Goal: Task Accomplishment & Management: Use online tool/utility

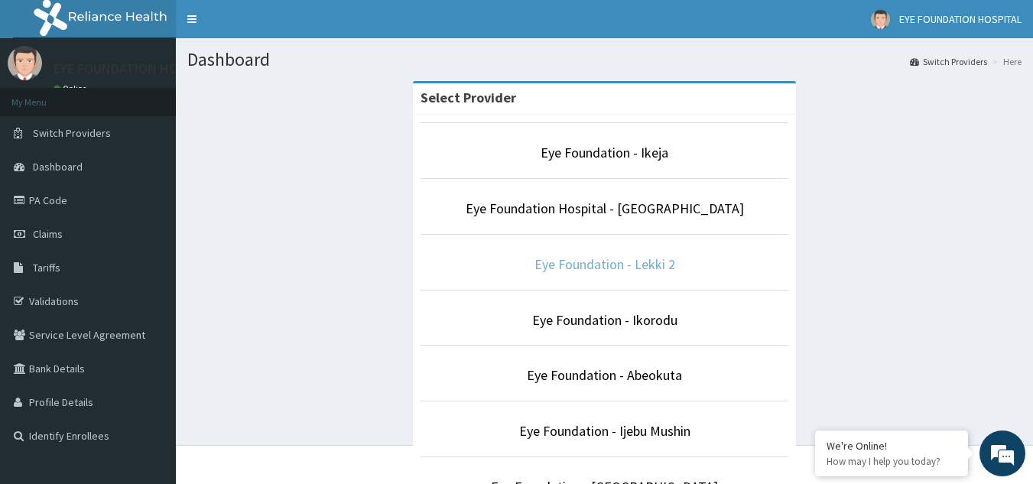
click at [617, 260] on link "Eye Foundation - Lekki 2" at bounding box center [604, 264] width 141 height 18
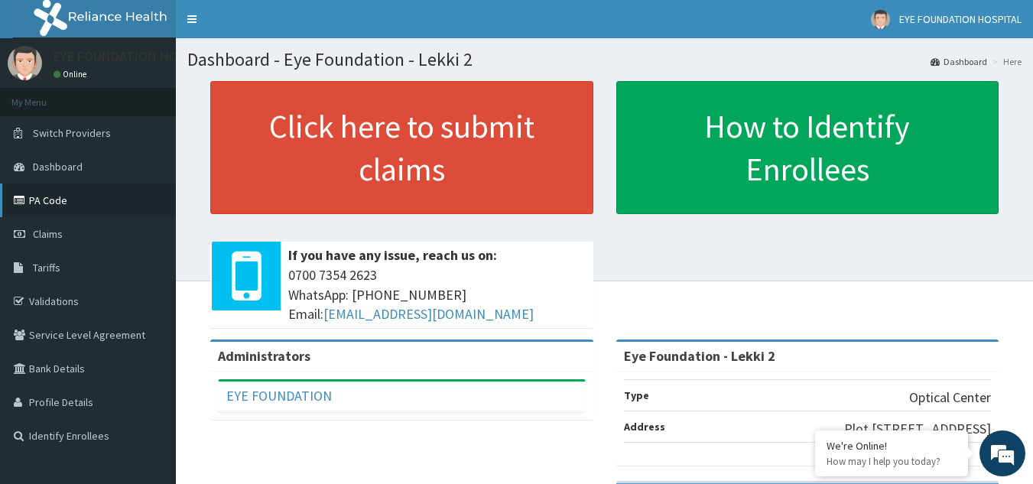
click at [57, 201] on link "PA Code" at bounding box center [88, 200] width 176 height 34
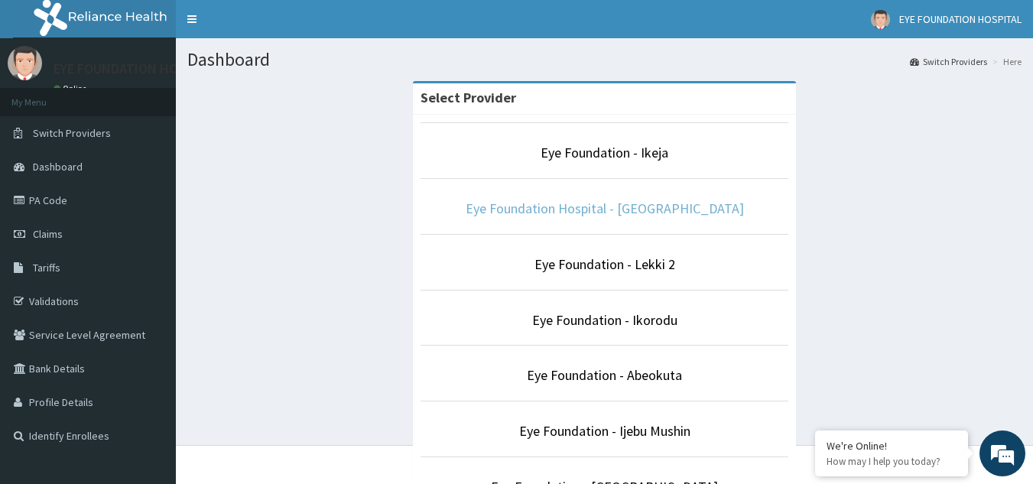
click at [621, 209] on link "Eye Foundation Hospital - [GEOGRAPHIC_DATA]" at bounding box center [605, 209] width 278 height 18
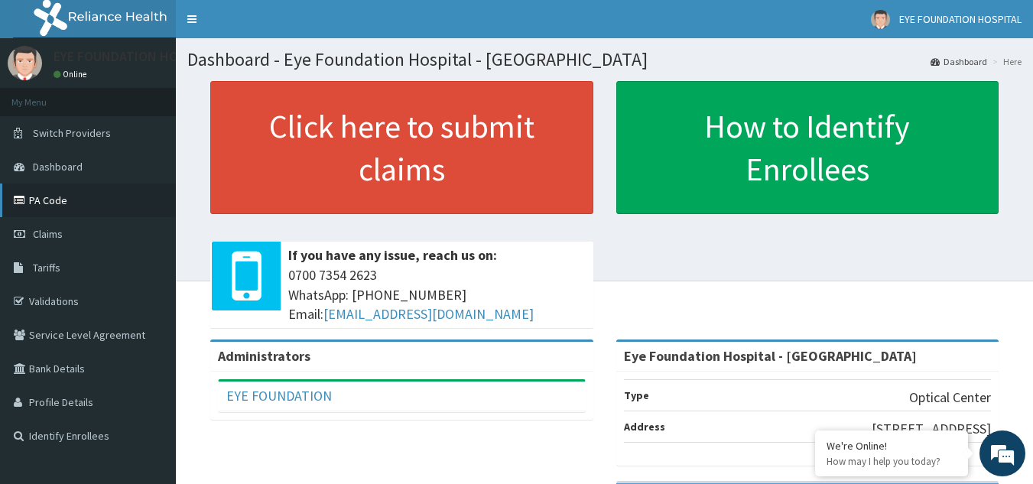
click at [54, 198] on link "PA Code" at bounding box center [88, 200] width 176 height 34
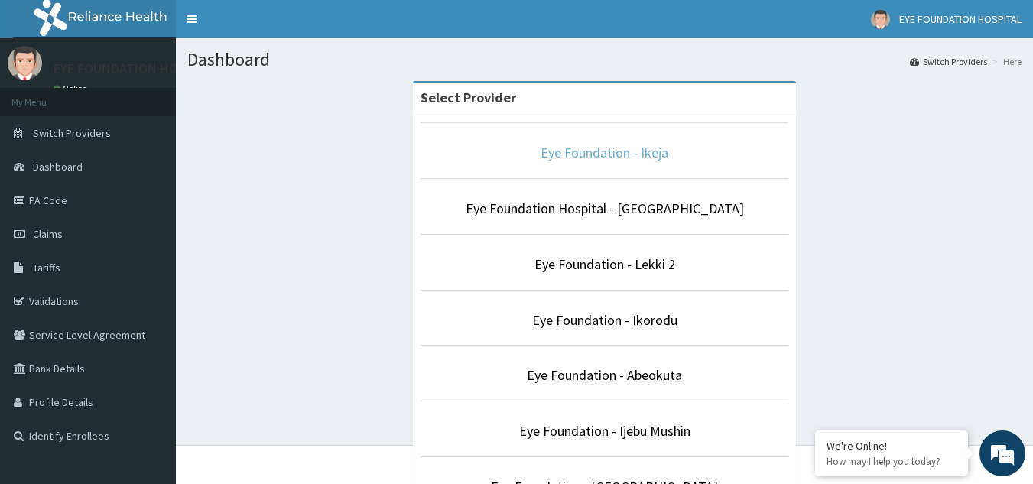
click at [621, 153] on link "Eye Foundation - Ikeja" at bounding box center [604, 153] width 128 height 18
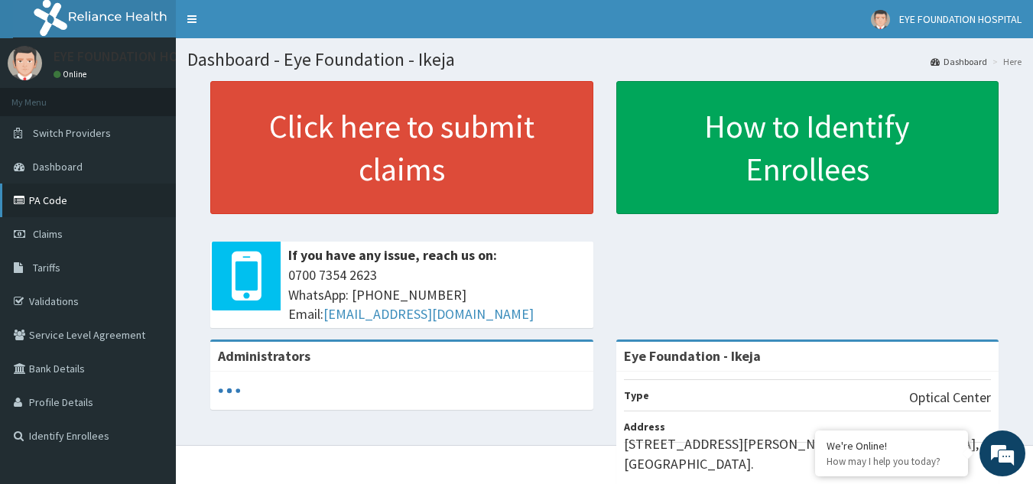
click at [78, 208] on link "PA Code" at bounding box center [88, 200] width 176 height 34
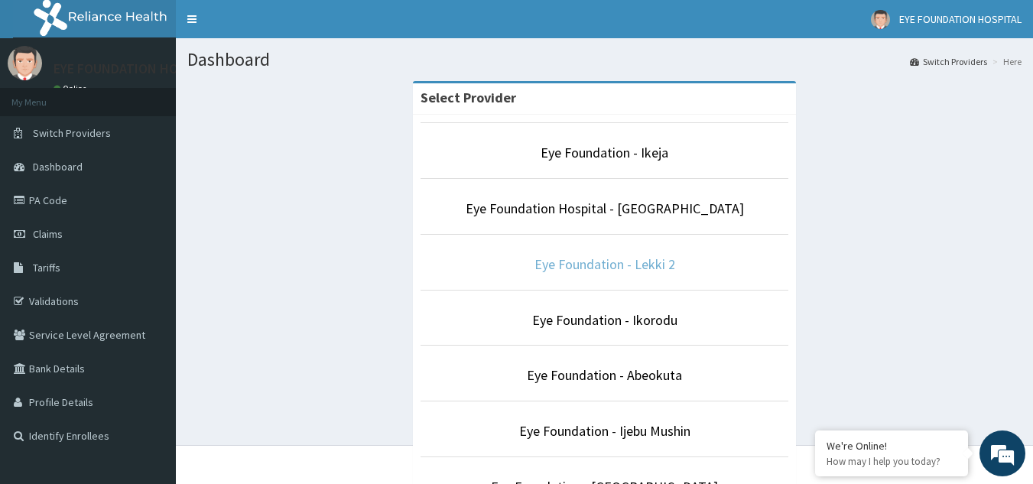
click at [587, 269] on link "Eye Foundation - Lekki 2" at bounding box center [604, 264] width 141 height 18
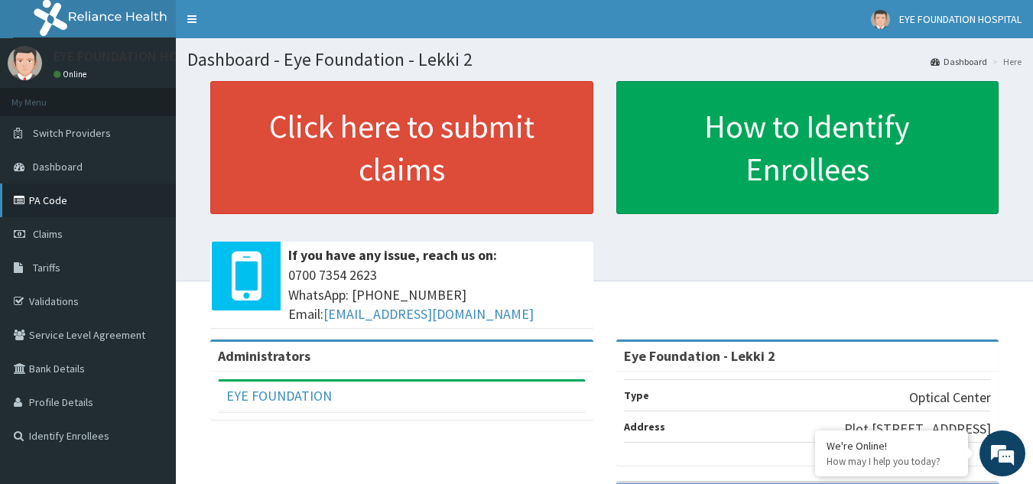
click at [71, 201] on link "PA Code" at bounding box center [88, 200] width 176 height 34
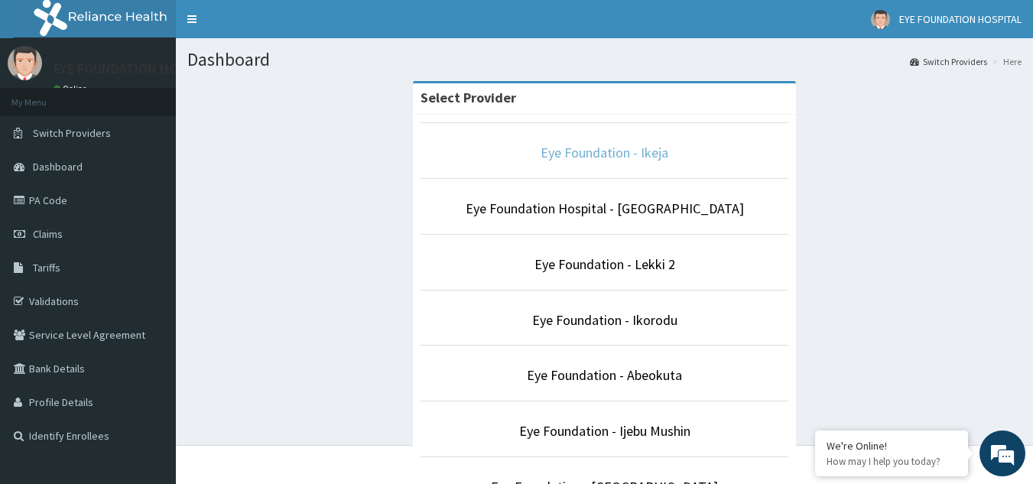
click at [591, 161] on link "Eye Foundation - Ikeja" at bounding box center [604, 153] width 128 height 18
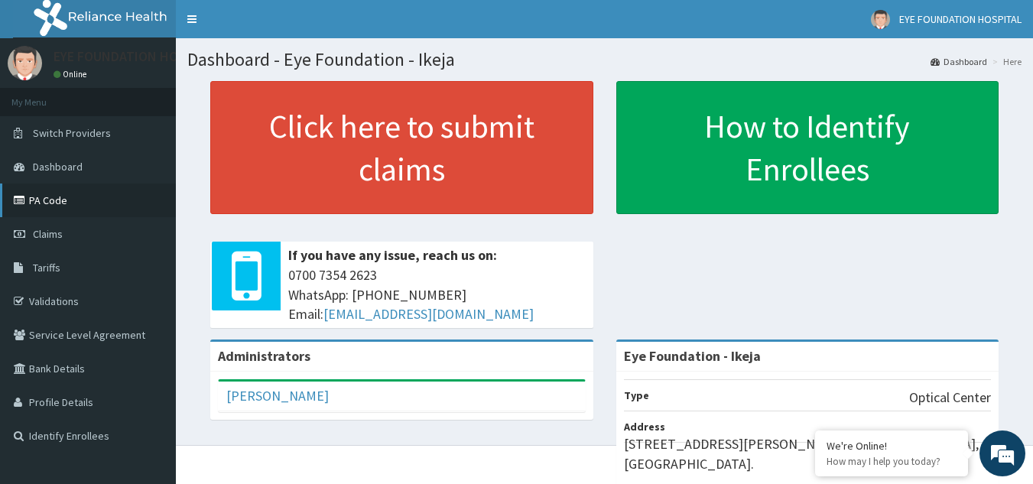
click at [63, 201] on link "PA Code" at bounding box center [88, 200] width 176 height 34
